Goal: Information Seeking & Learning: Learn about a topic

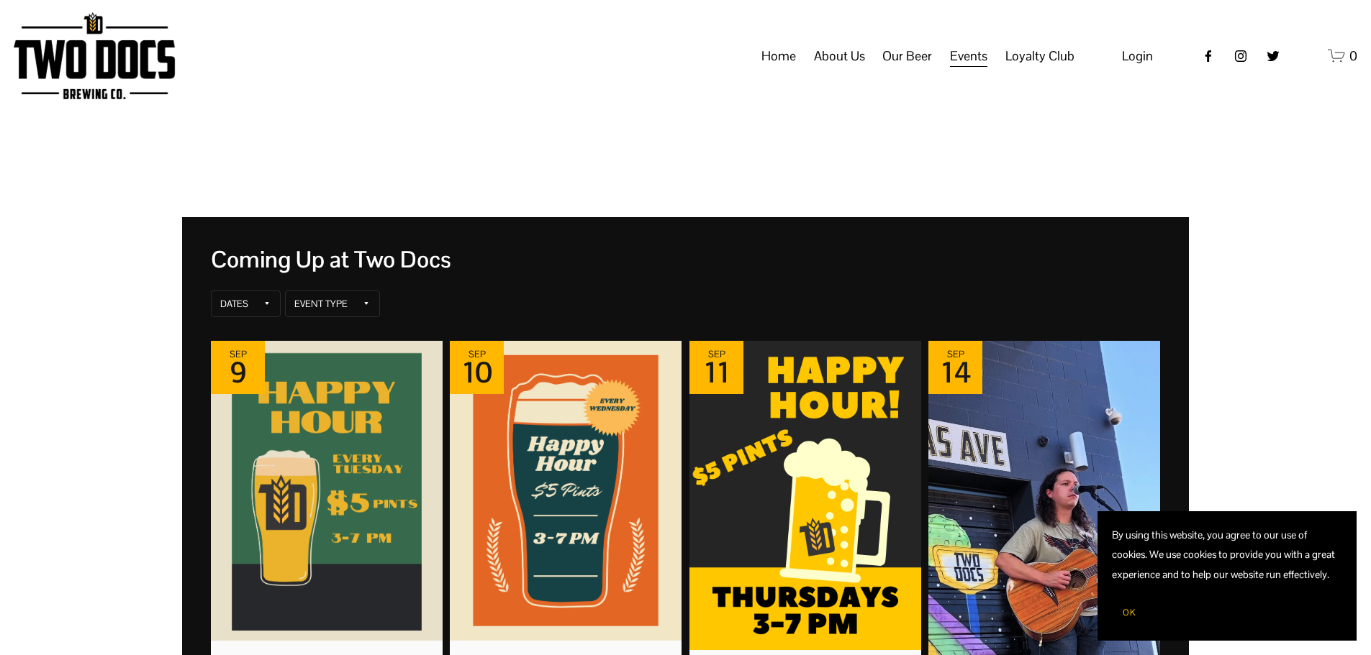
click at [0, 0] on span "Taproom Menu" at bounding box center [0, 0] width 0 height 0
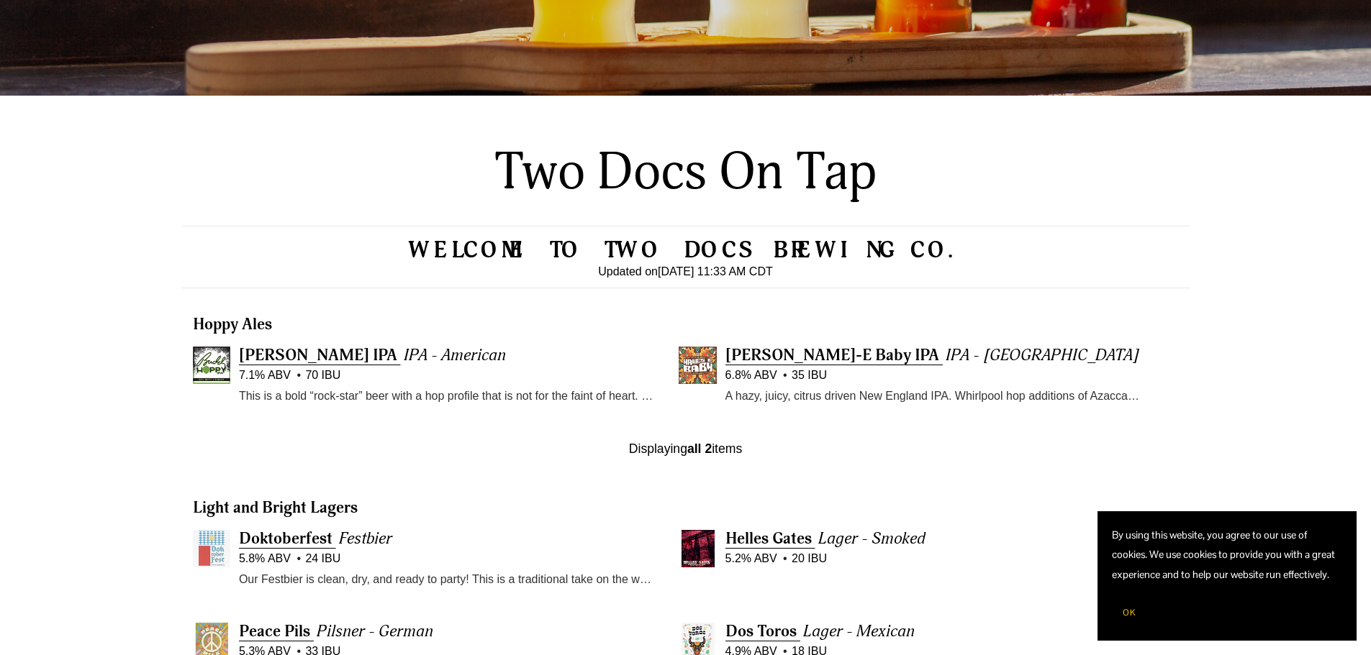
scroll to position [432, 0]
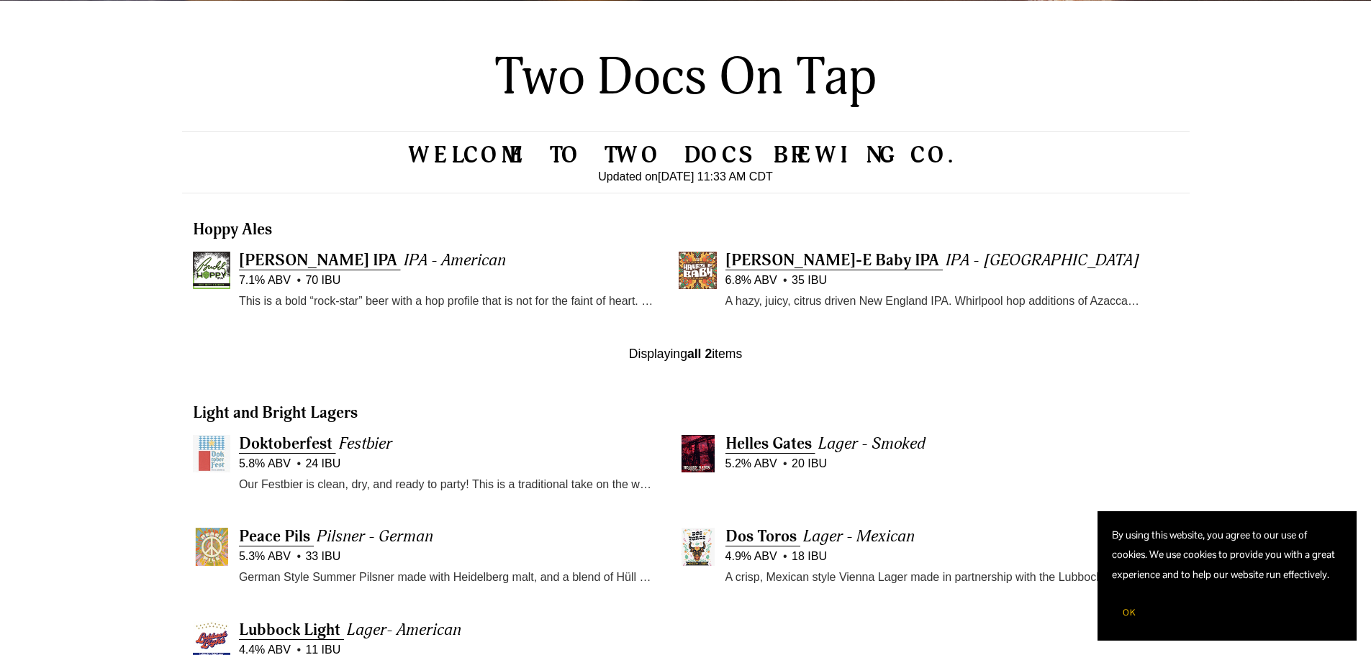
click at [469, 479] on p "Our Festbier is clean, dry, and ready to party! This is a traditional take on t…" at bounding box center [447, 485] width 417 height 19
click at [289, 443] on span "Doktoberfest" at bounding box center [286, 444] width 94 height 20
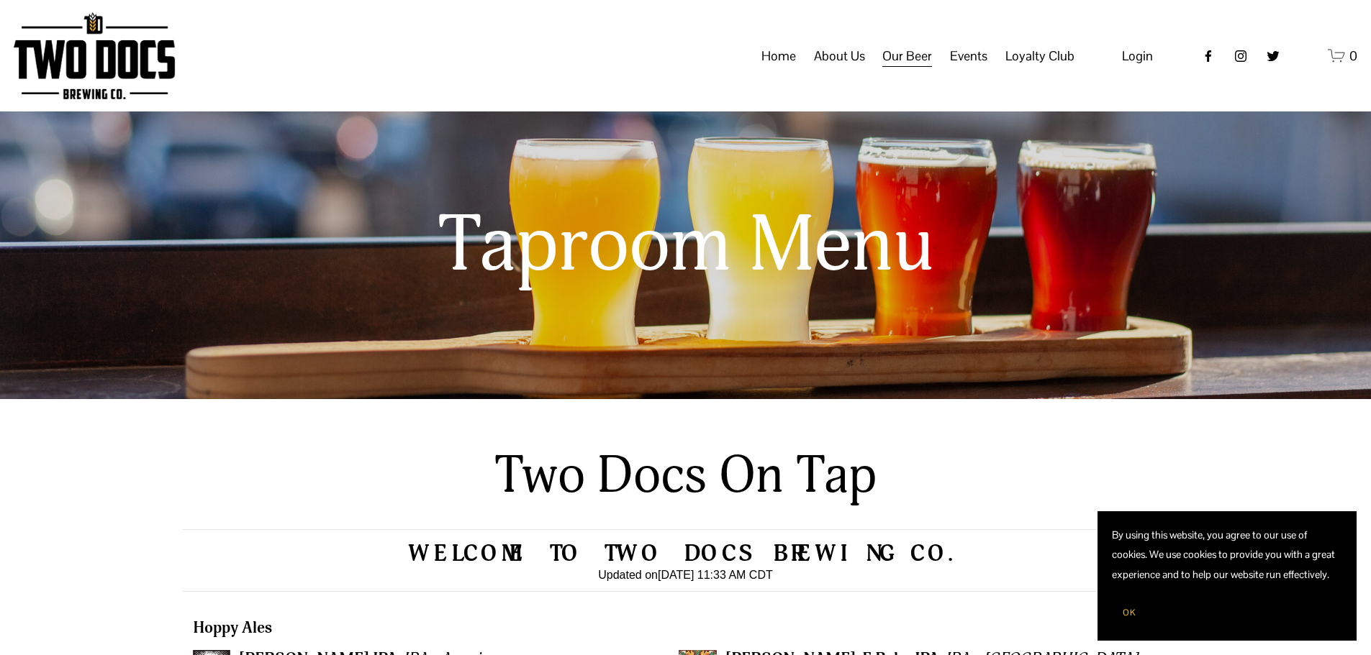
scroll to position [0, 0]
